Goal: Find specific page/section: Find specific page/section

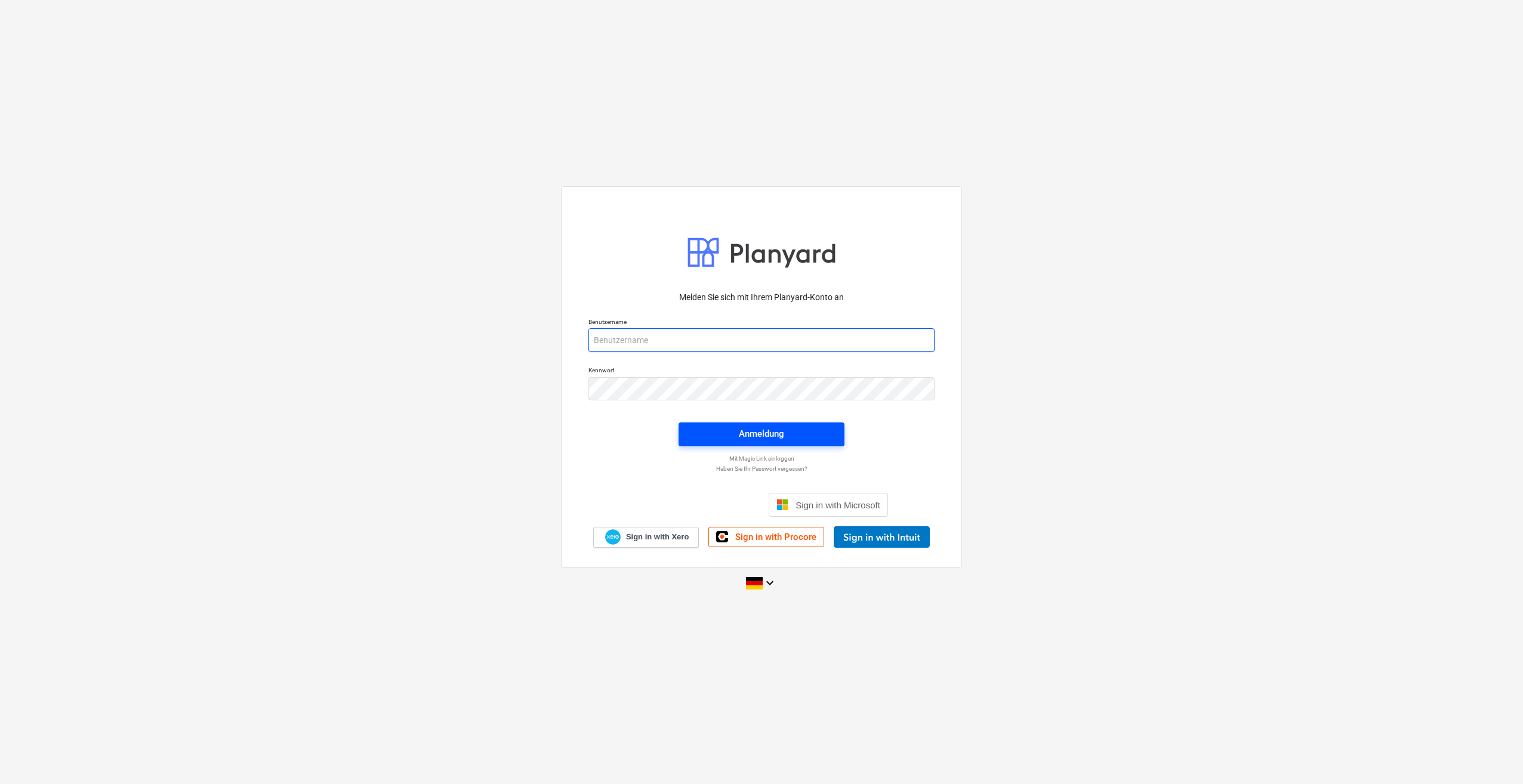
type input "[PERSON_NAME][EMAIL_ADDRESS][PERSON_NAME][DOMAIN_NAME]"
drag, startPoint x: 742, startPoint y: 441, endPoint x: 406, endPoint y: 360, distance: 345.6
click at [742, 440] on div "Anmeldung" at bounding box center [762, 434] width 46 height 15
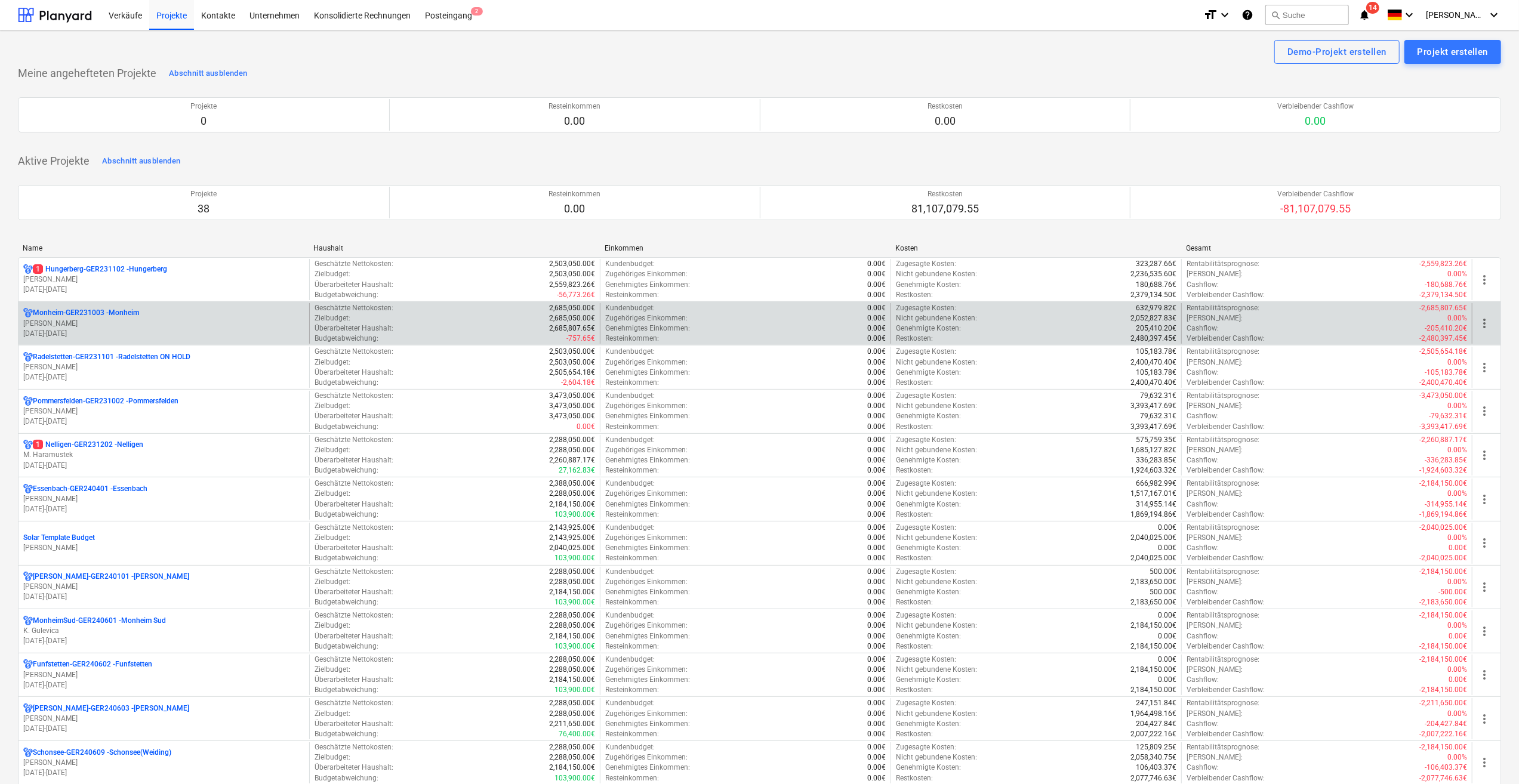
click at [68, 322] on p "[PERSON_NAME]" at bounding box center [164, 323] width 281 height 10
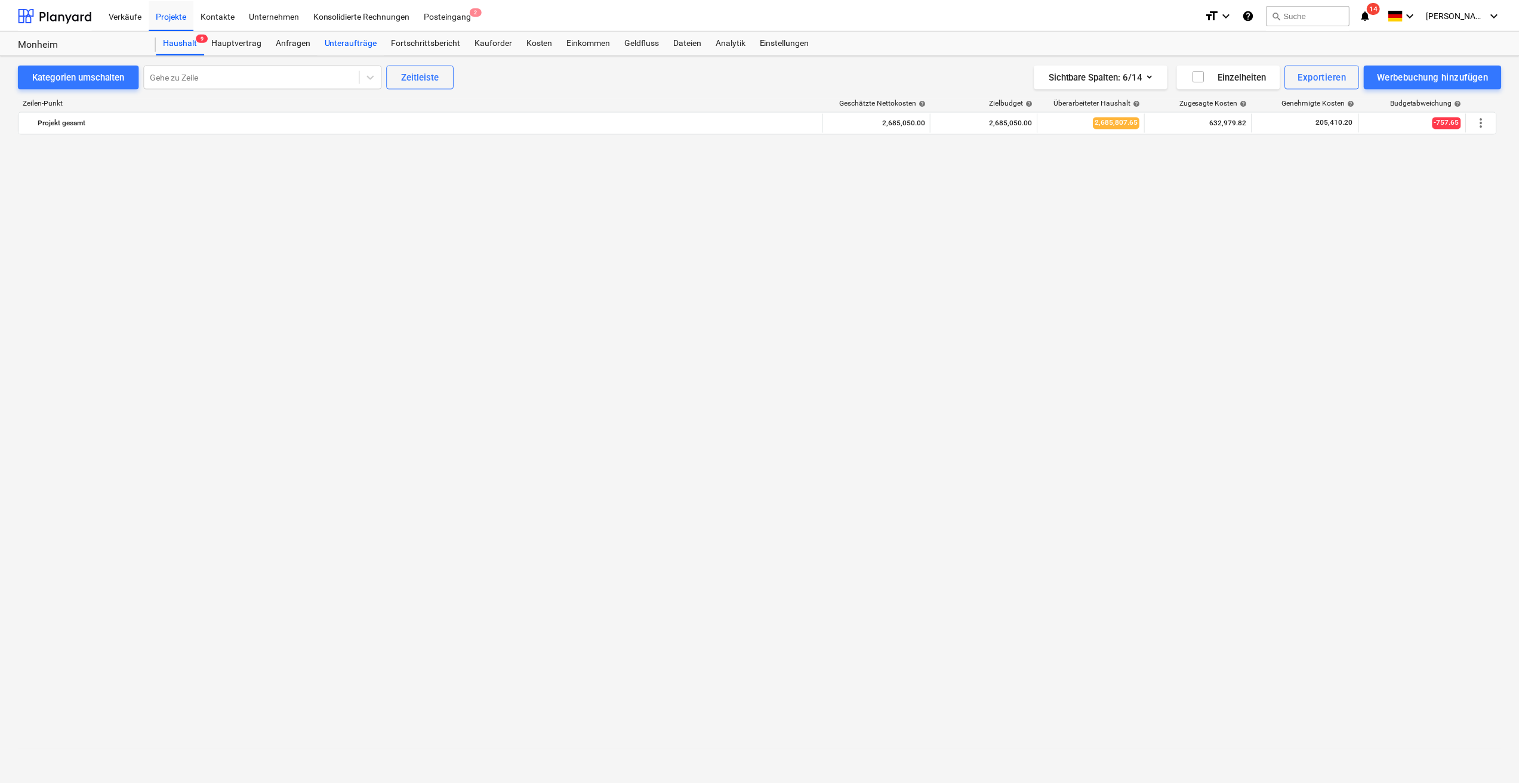
scroll to position [1136, 0]
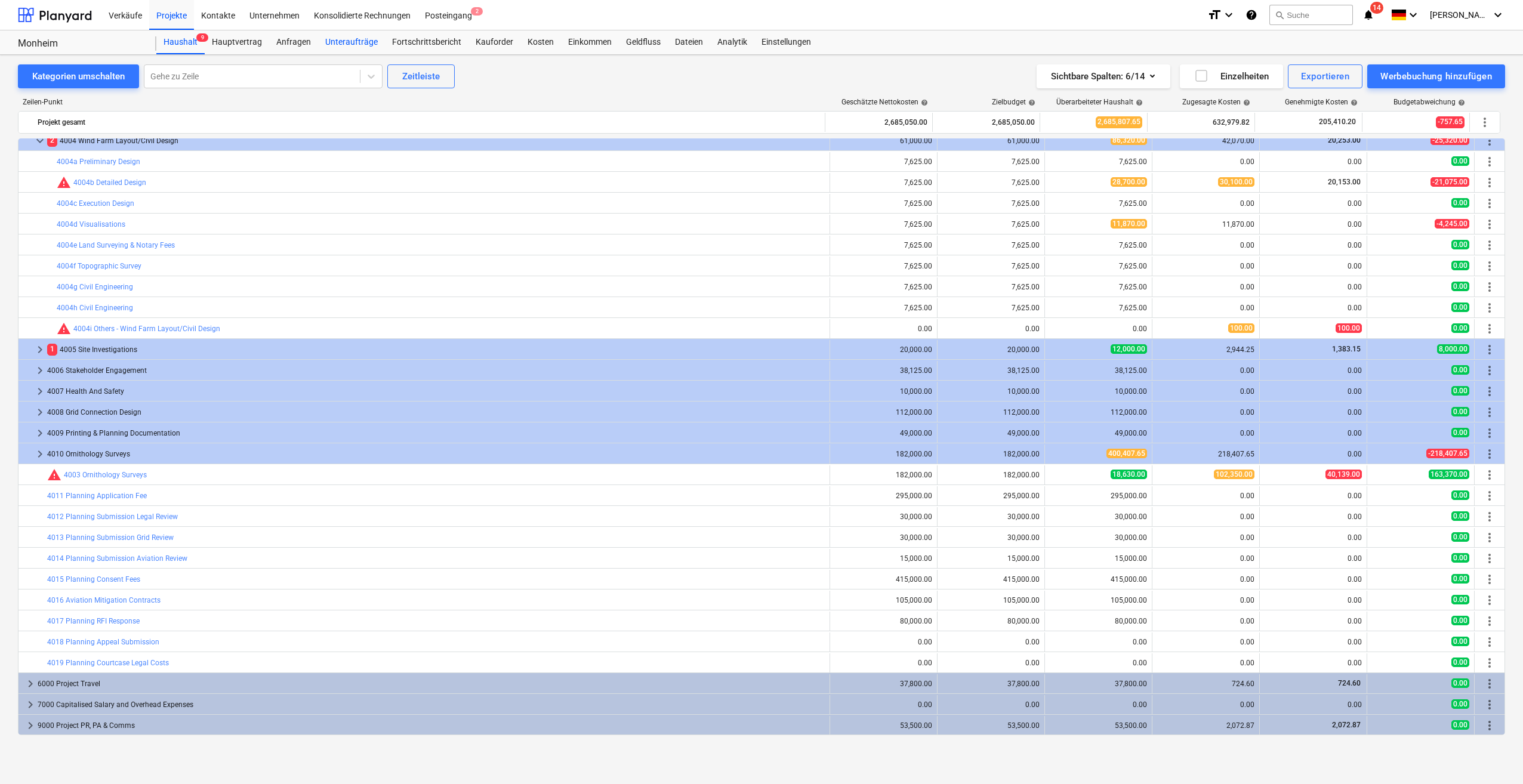
click at [347, 43] on div "Unteraufträge" at bounding box center [352, 42] width 67 height 24
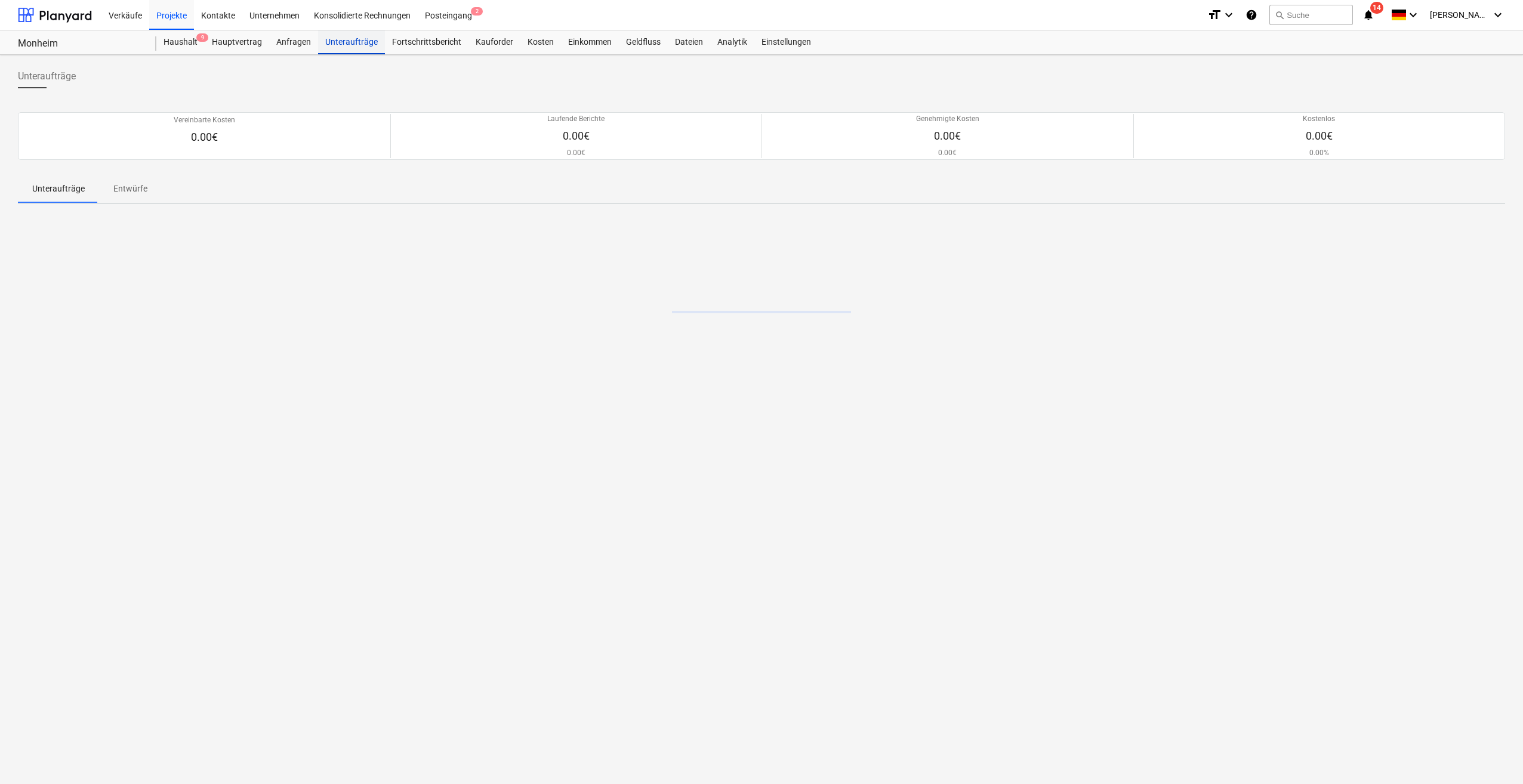
click at [347, 43] on div "Unteraufträge" at bounding box center [352, 42] width 67 height 24
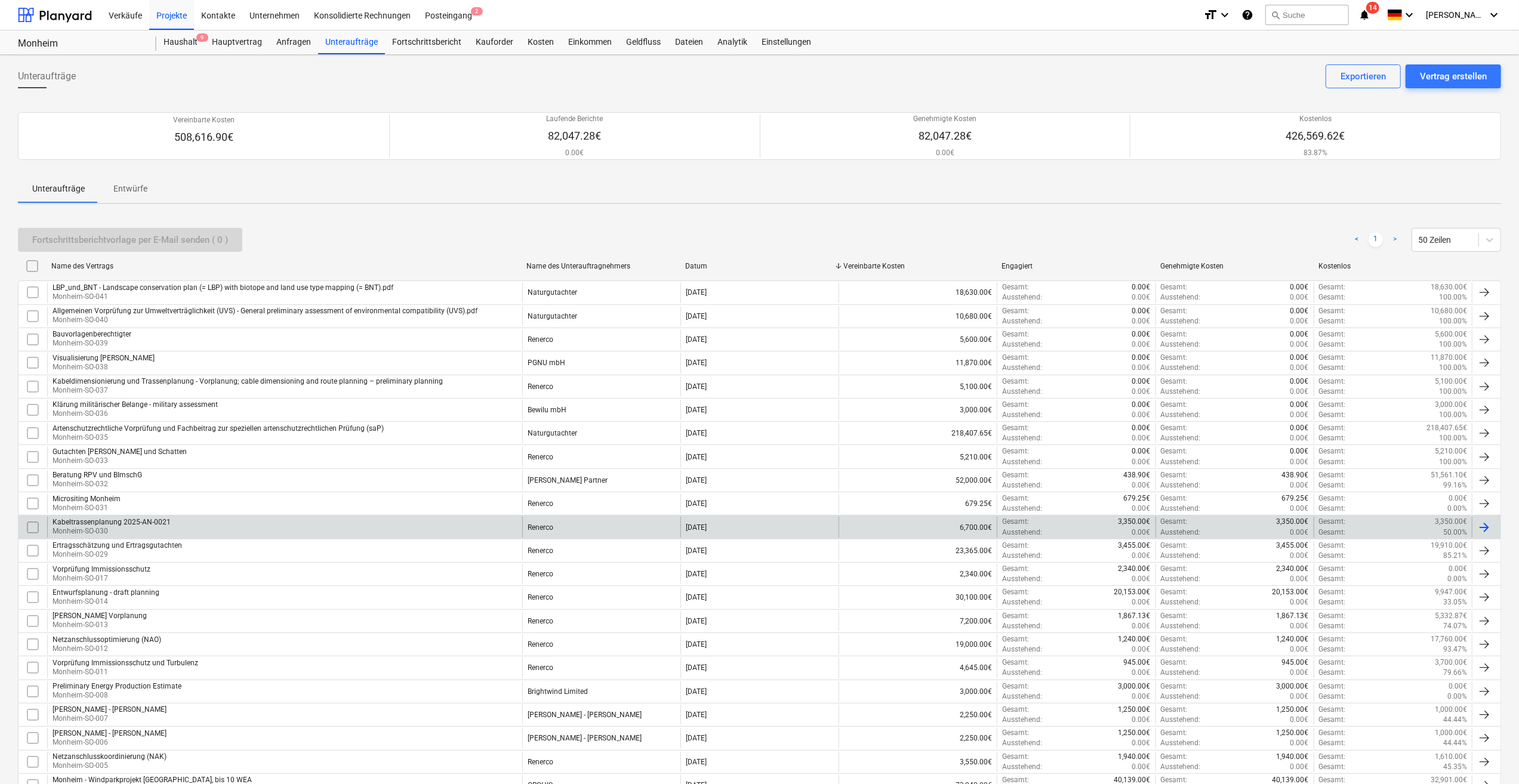
scroll to position [60, 0]
